Goal: Browse casually

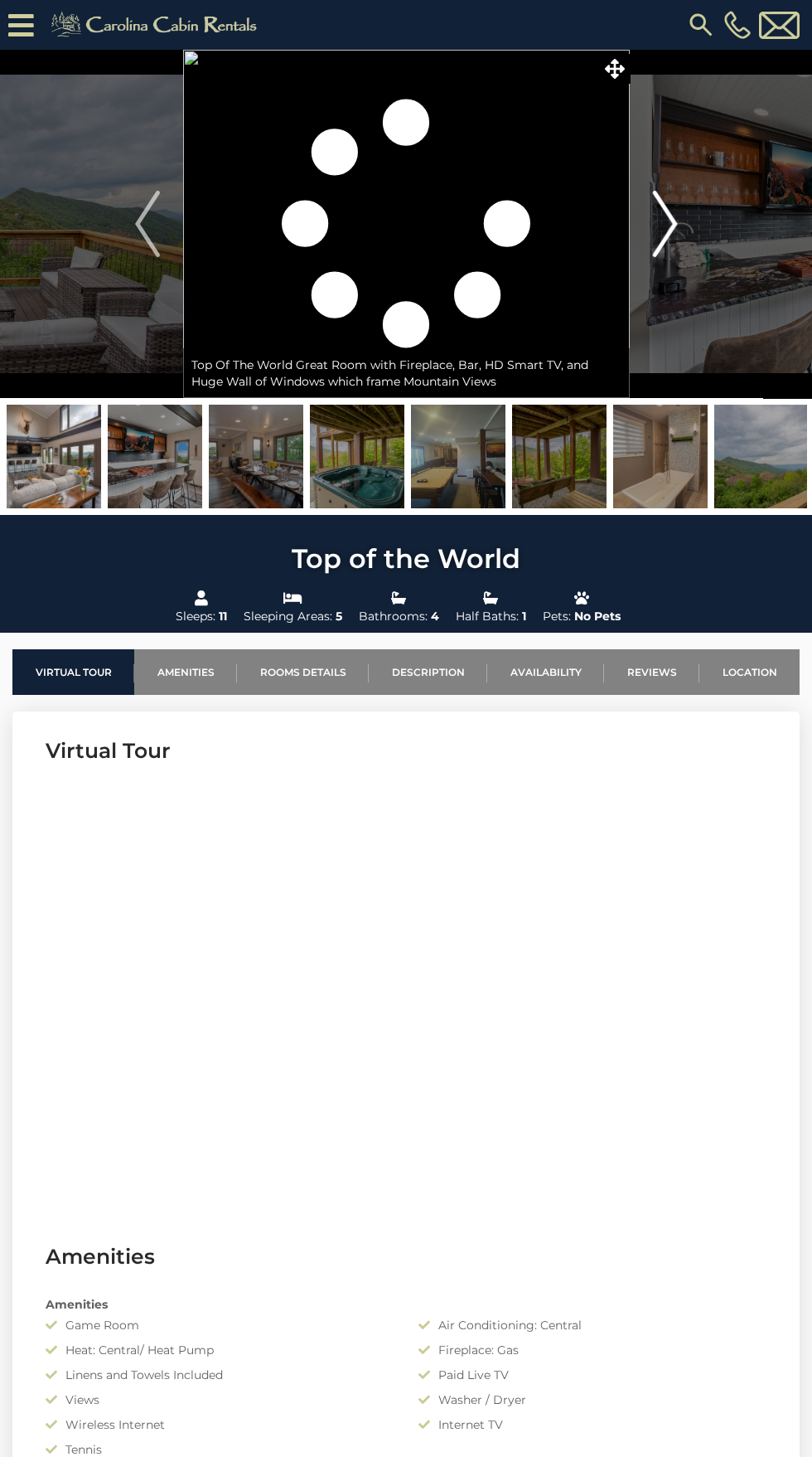
click at [676, 237] on img "Next" at bounding box center [665, 225] width 25 height 67
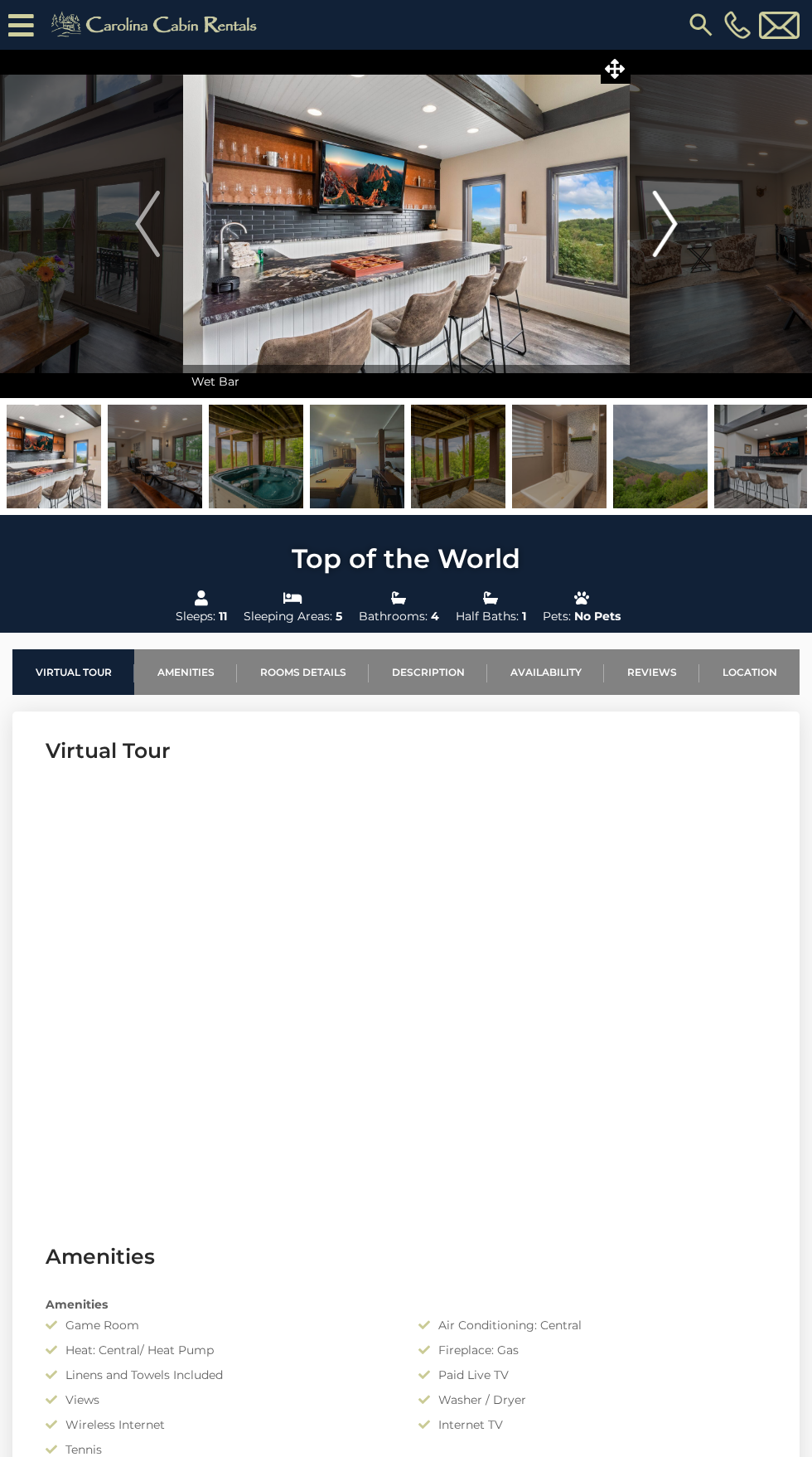
click at [671, 247] on img "Next" at bounding box center [665, 225] width 25 height 67
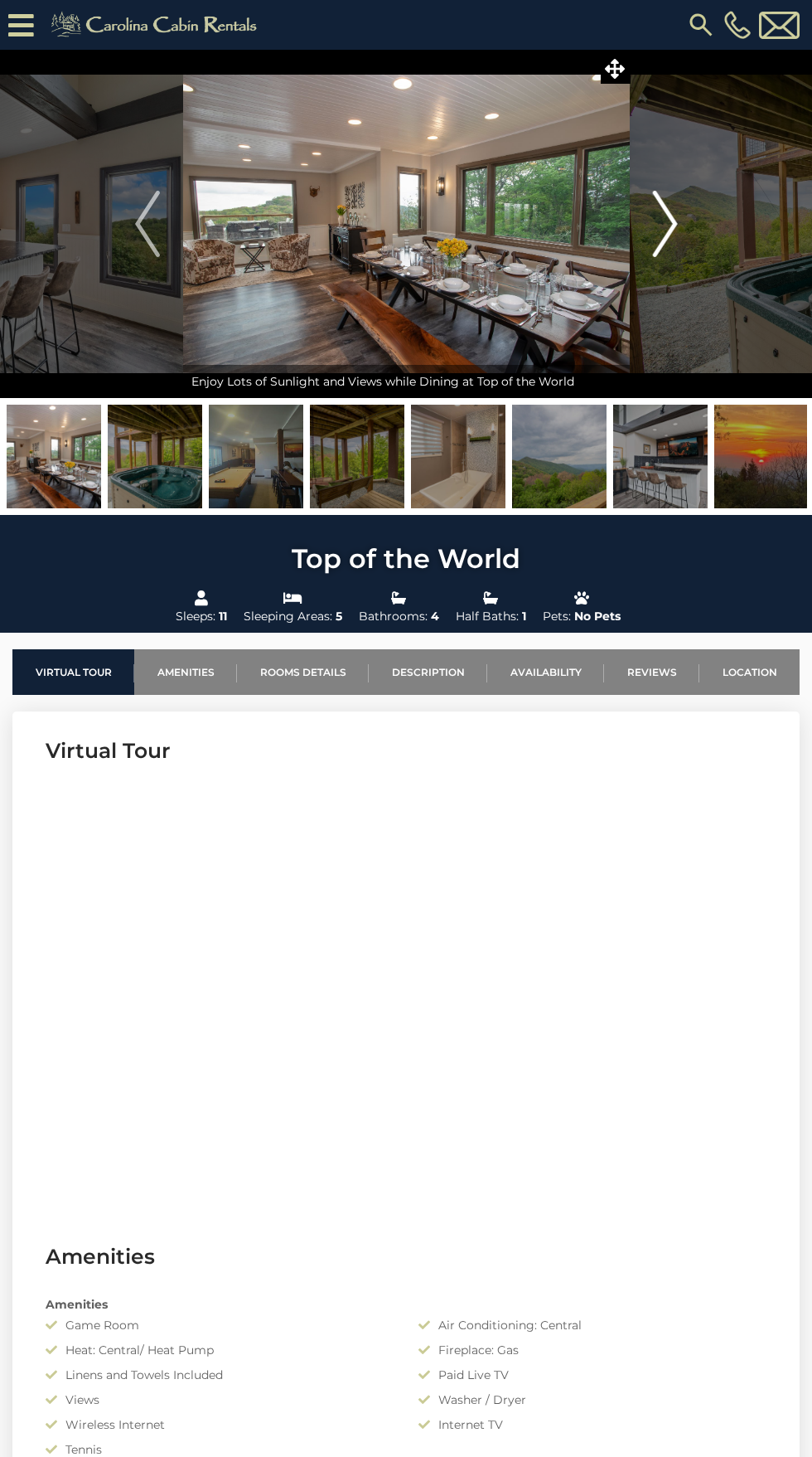
click at [652, 231] on button "Next" at bounding box center [665, 224] width 70 height 348
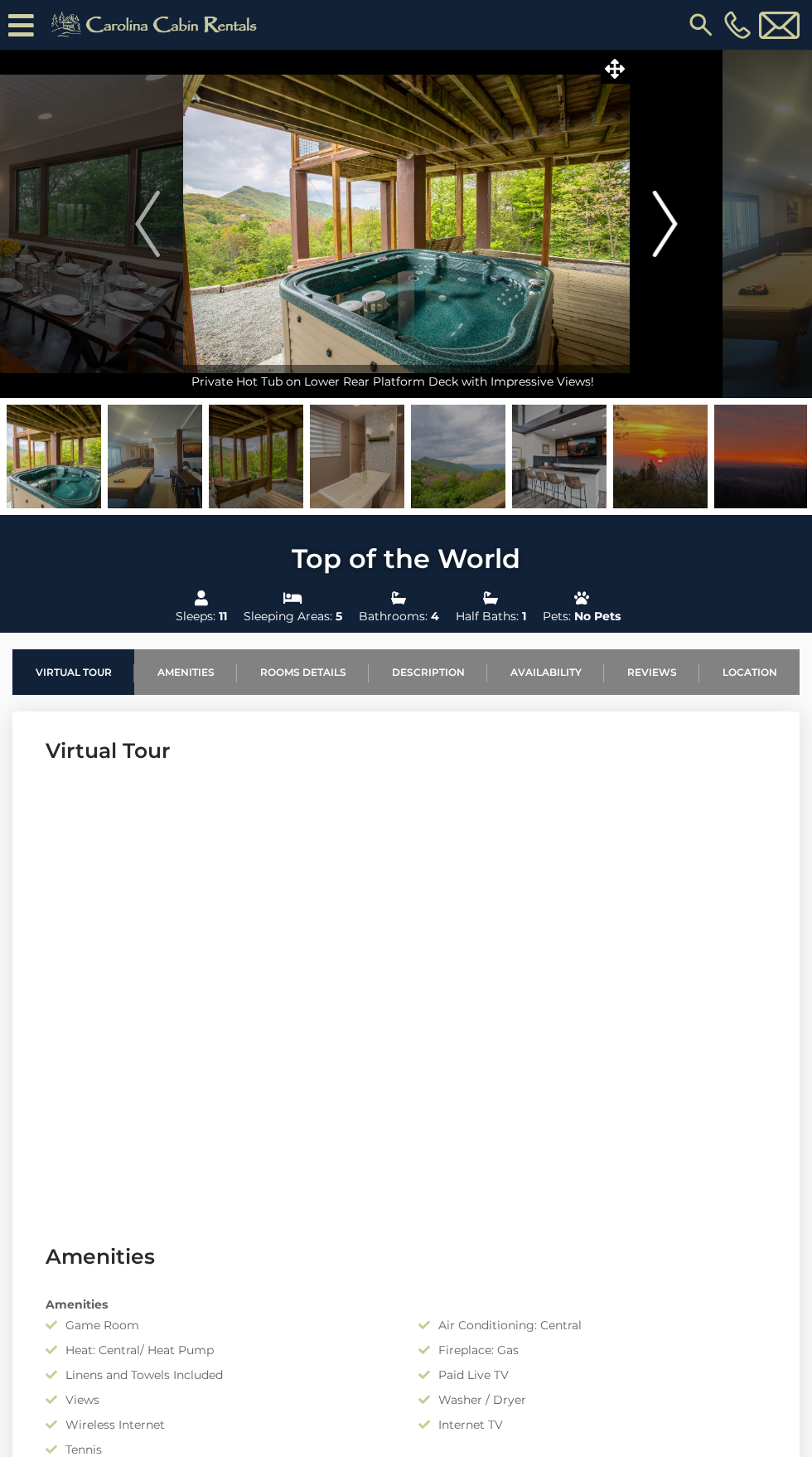
click at [673, 231] on img "Next" at bounding box center [665, 225] width 25 height 67
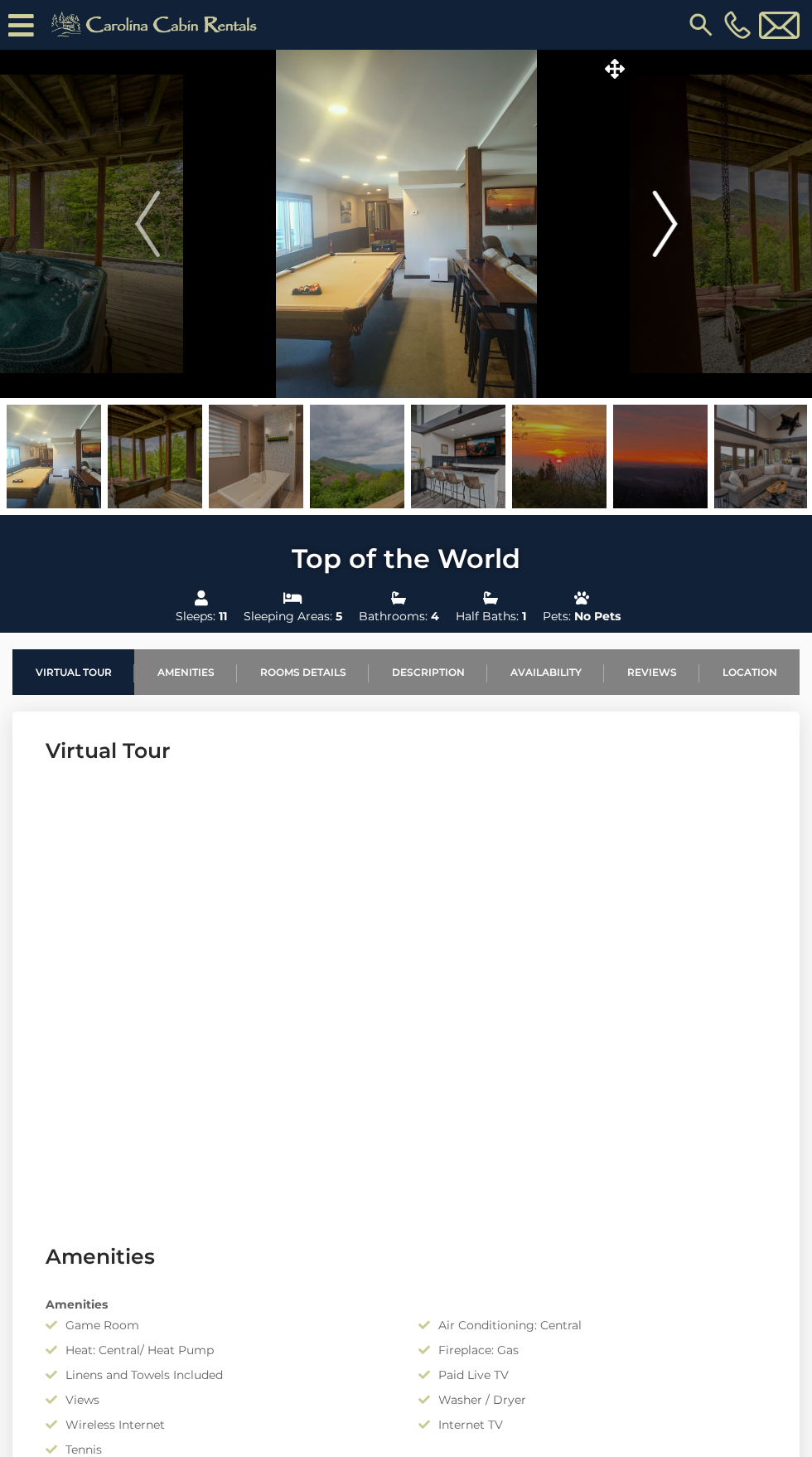
click at [656, 243] on img "Next" at bounding box center [665, 225] width 25 height 67
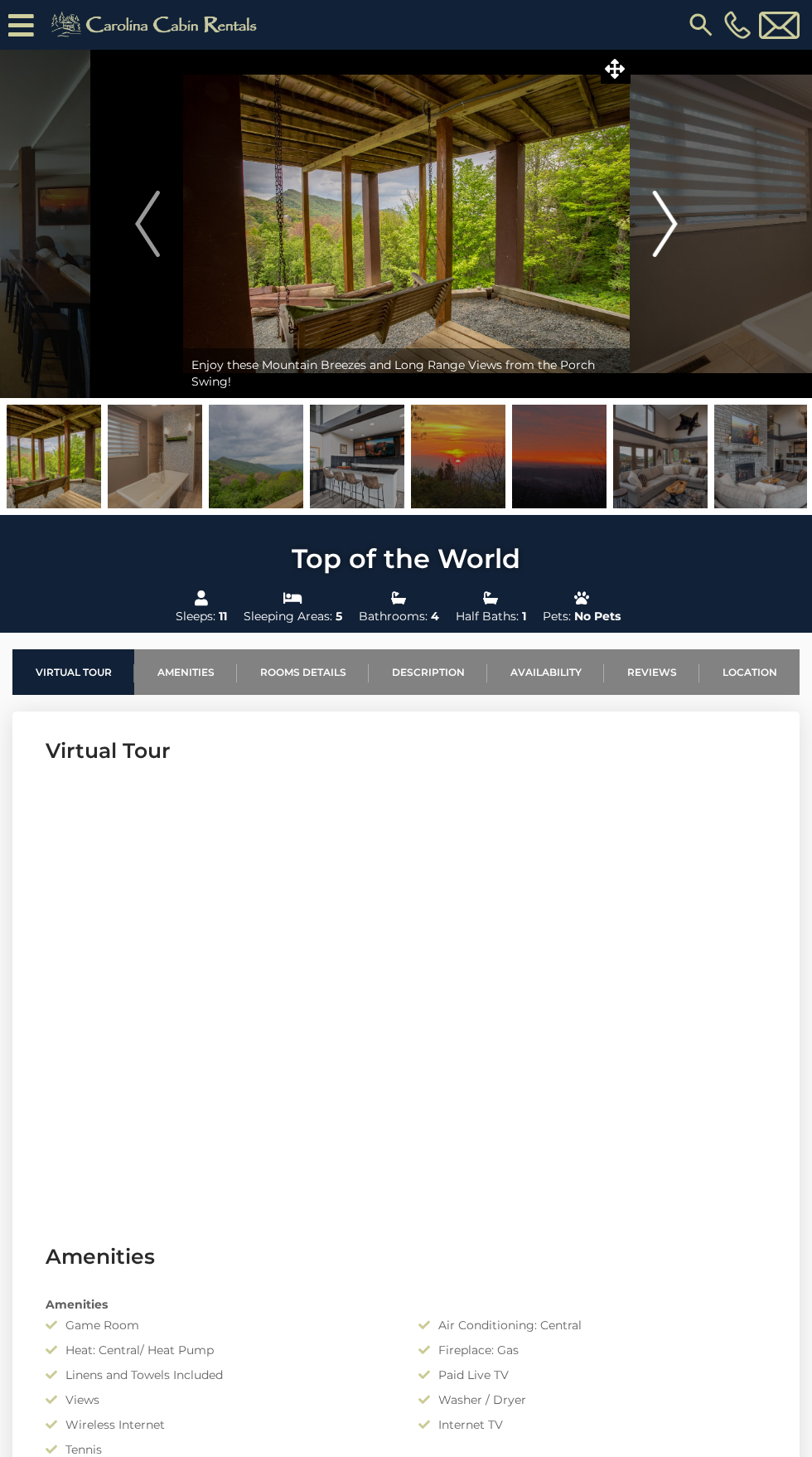
click at [676, 240] on img "Next" at bounding box center [665, 225] width 25 height 67
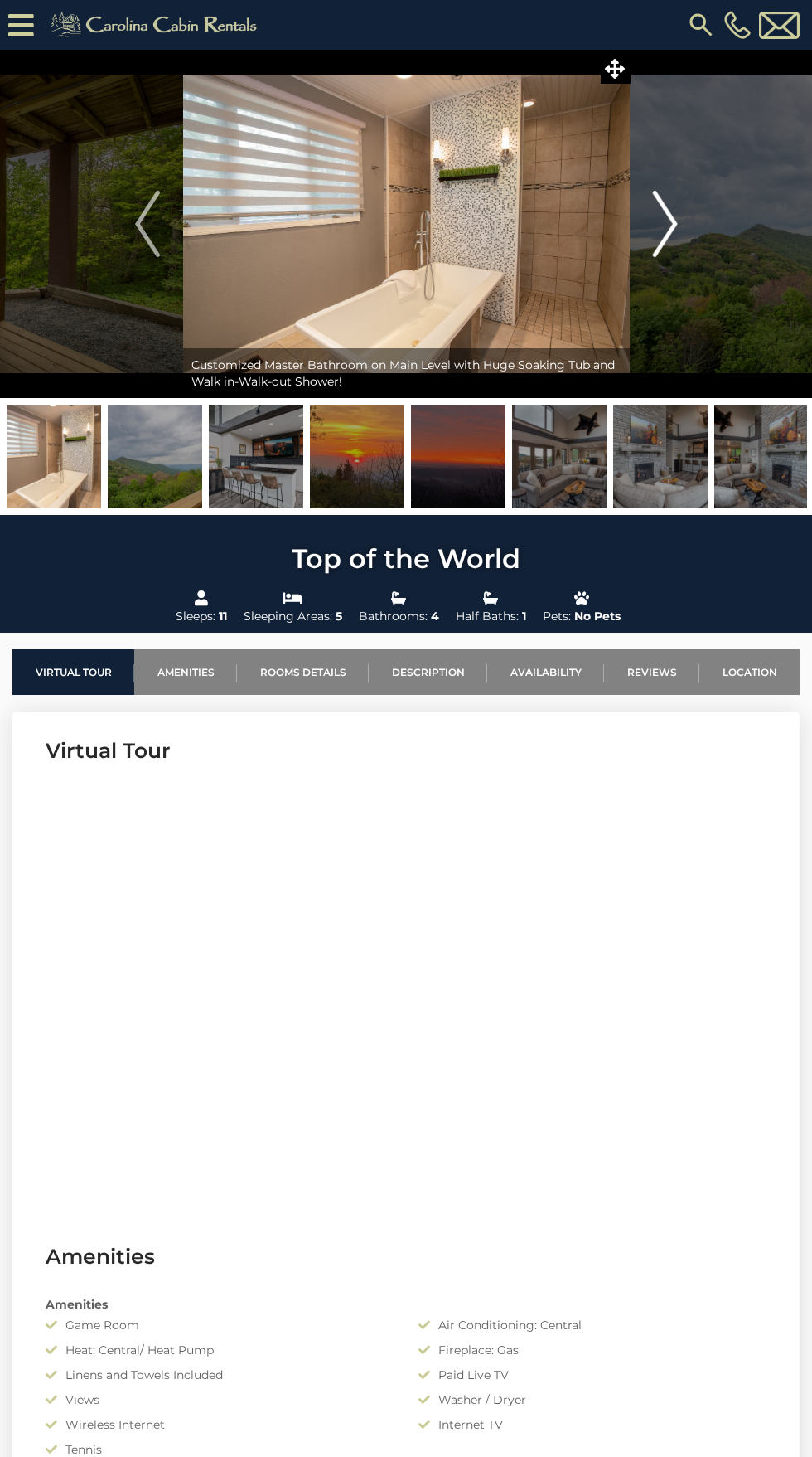
click at [652, 240] on img "Next" at bounding box center [665, 225] width 25 height 67
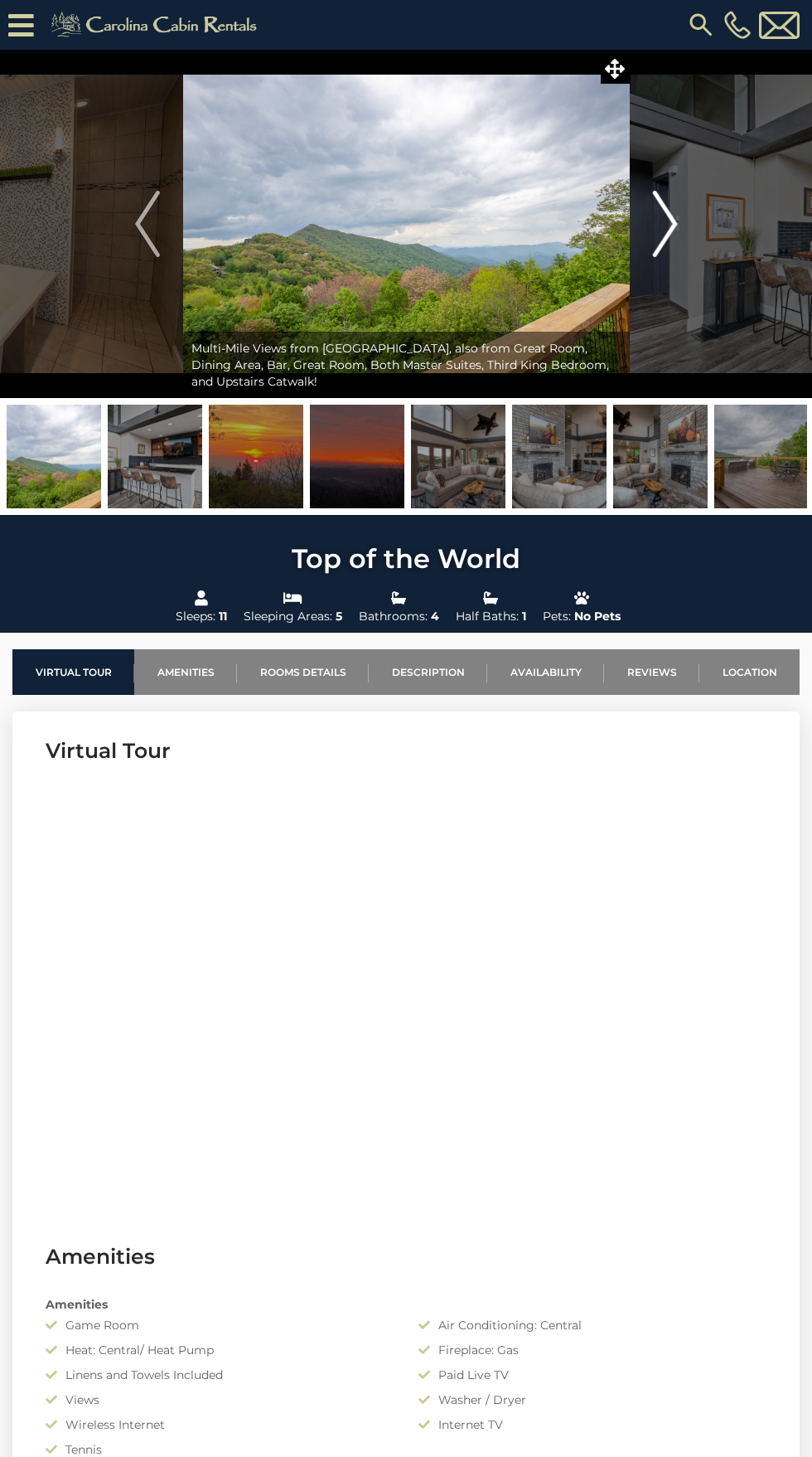
click at [674, 241] on img "Next" at bounding box center [665, 225] width 25 height 67
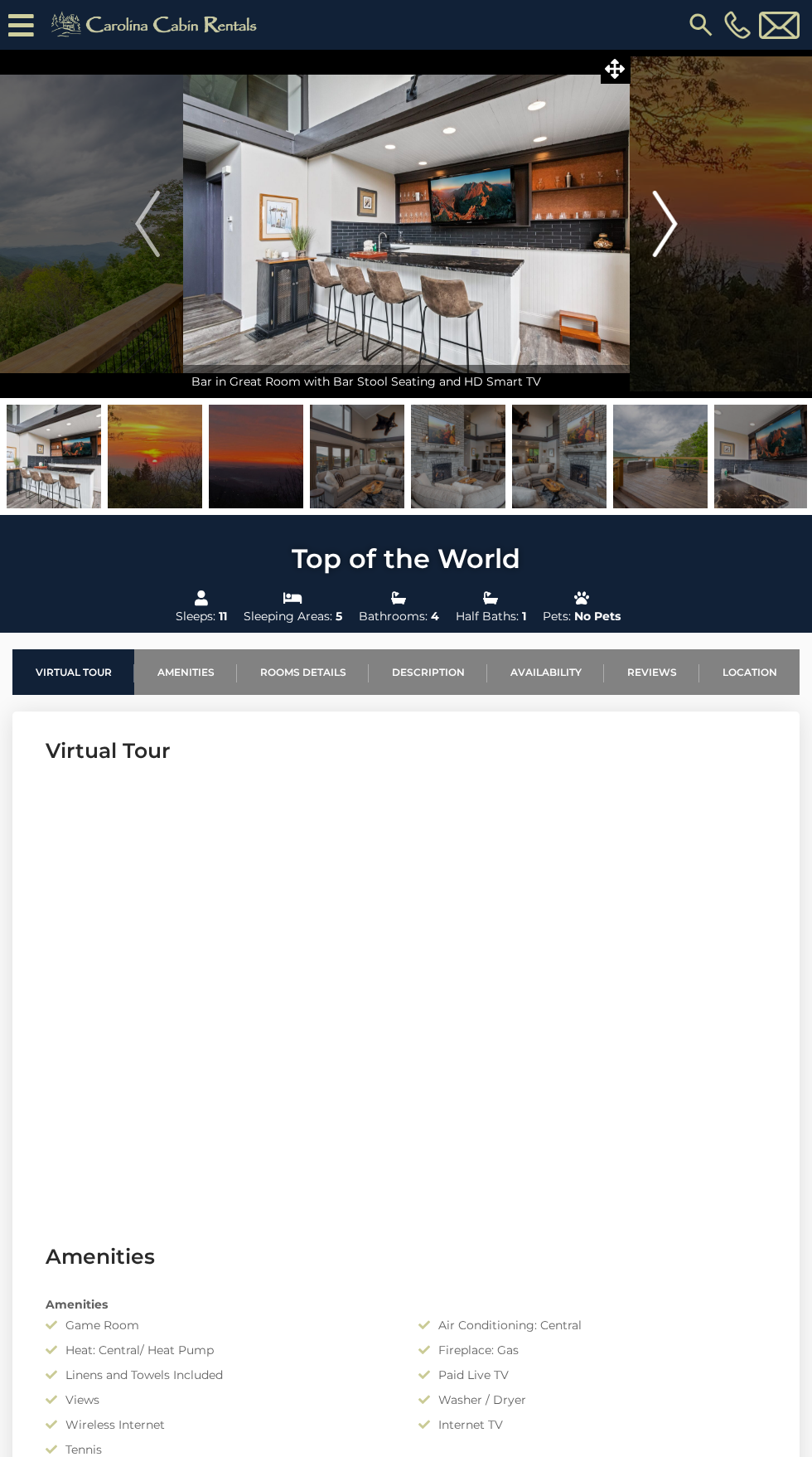
click at [684, 225] on button "Next" at bounding box center [665, 224] width 70 height 348
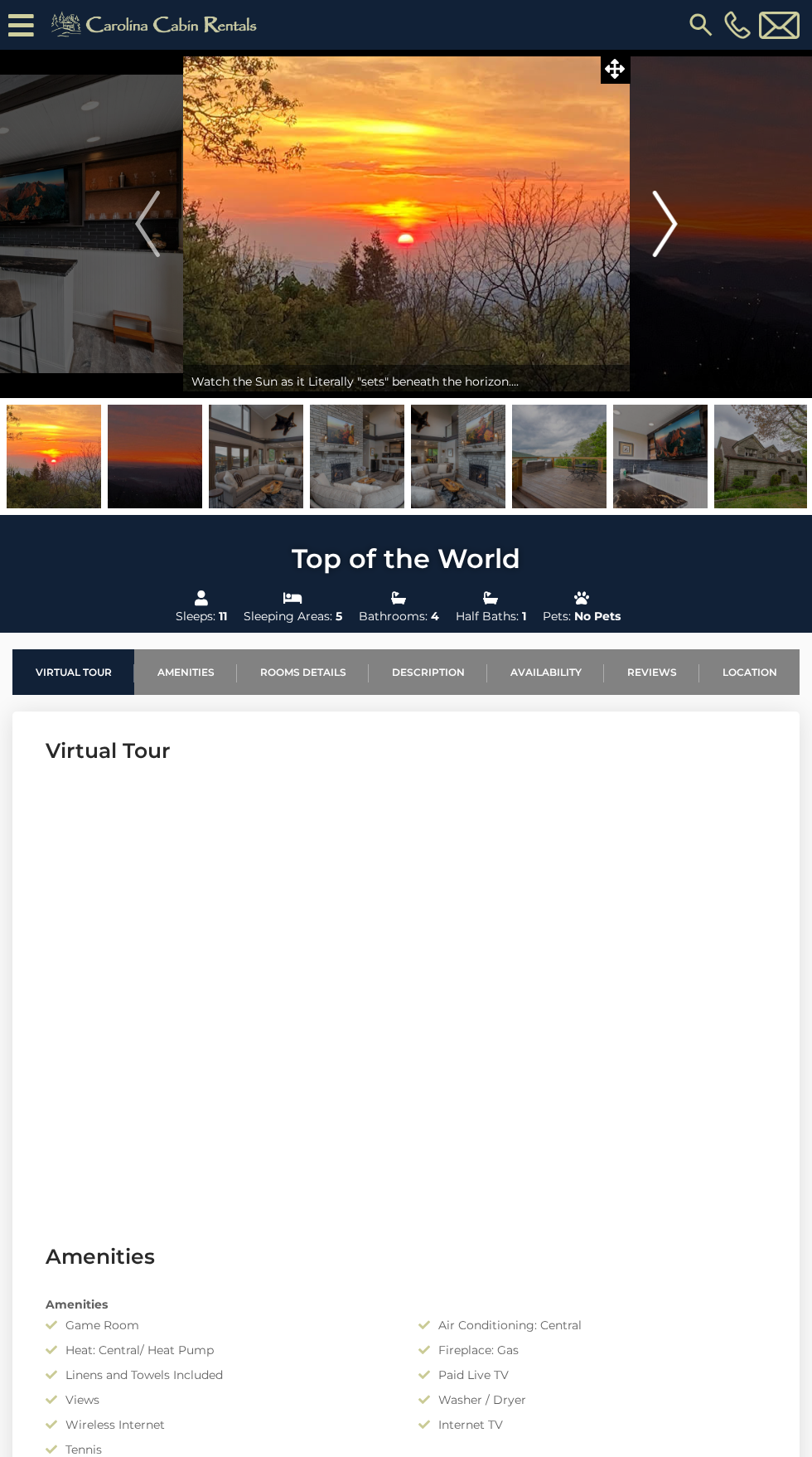
click at [686, 236] on button "Next" at bounding box center [665, 224] width 70 height 348
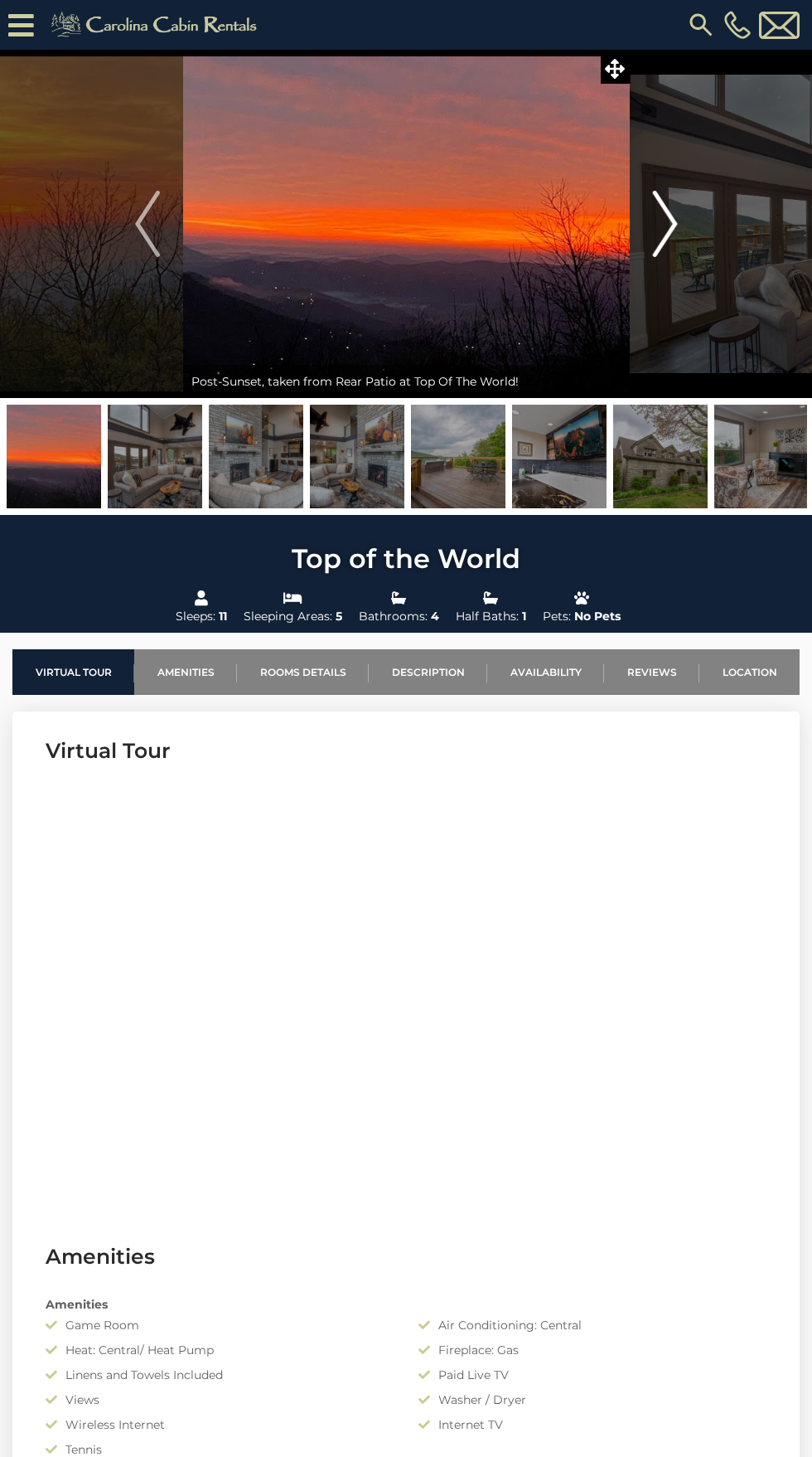
click at [690, 230] on button "Next" at bounding box center [665, 224] width 70 height 348
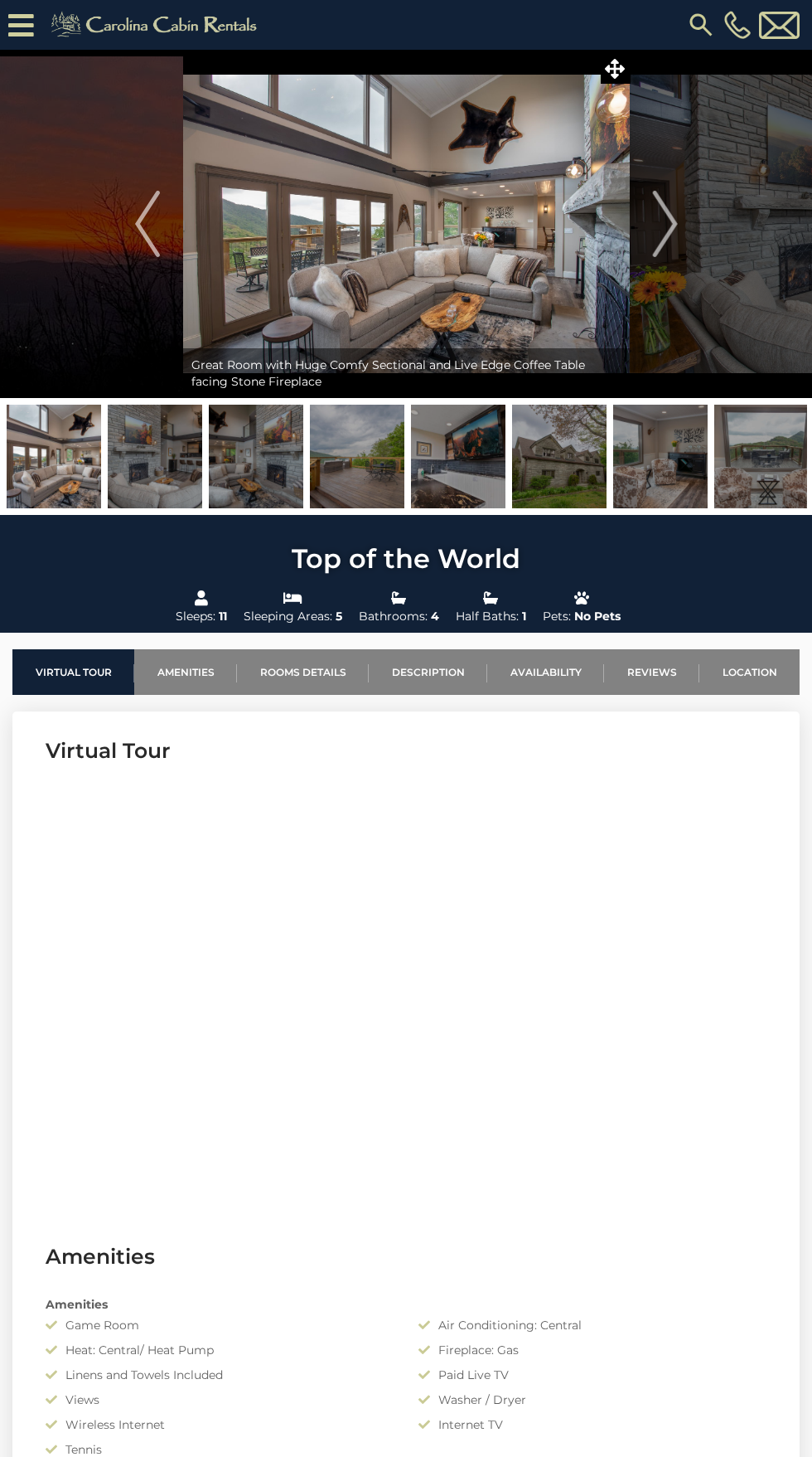
click at [677, 239] on button "Next" at bounding box center [665, 224] width 70 height 348
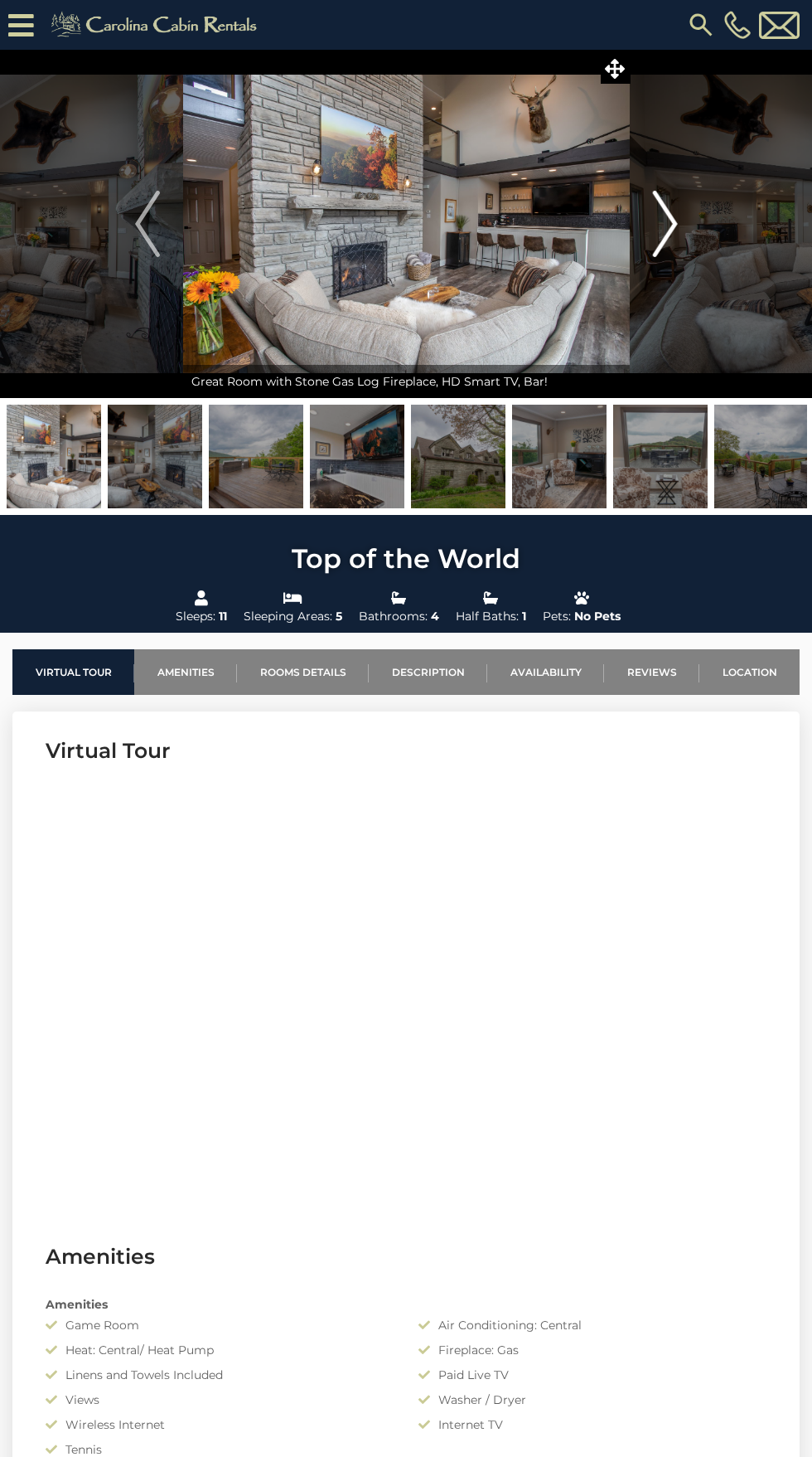
click at [666, 225] on img "Next" at bounding box center [665, 225] width 25 height 67
